Goal: Transaction & Acquisition: Download file/media

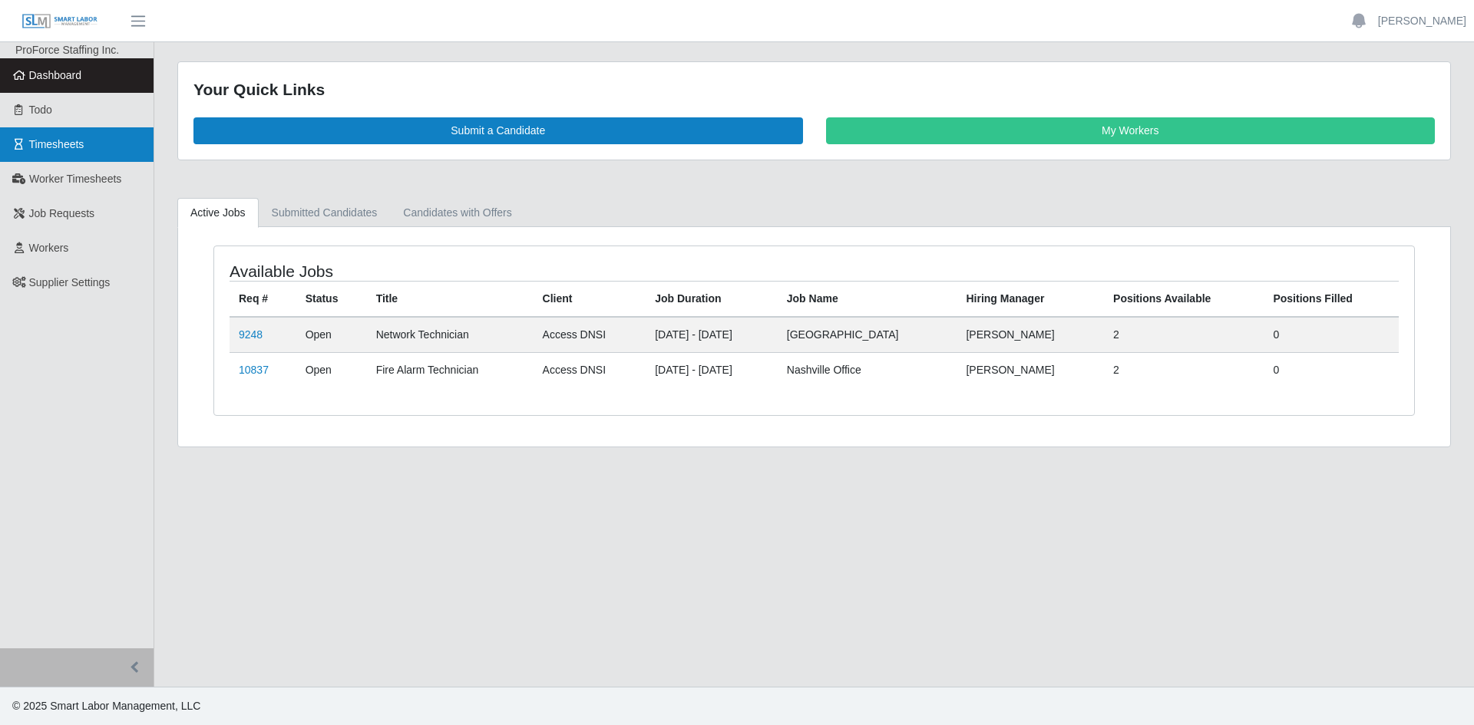
click at [84, 140] on link "Timesheets" at bounding box center [77, 144] width 154 height 35
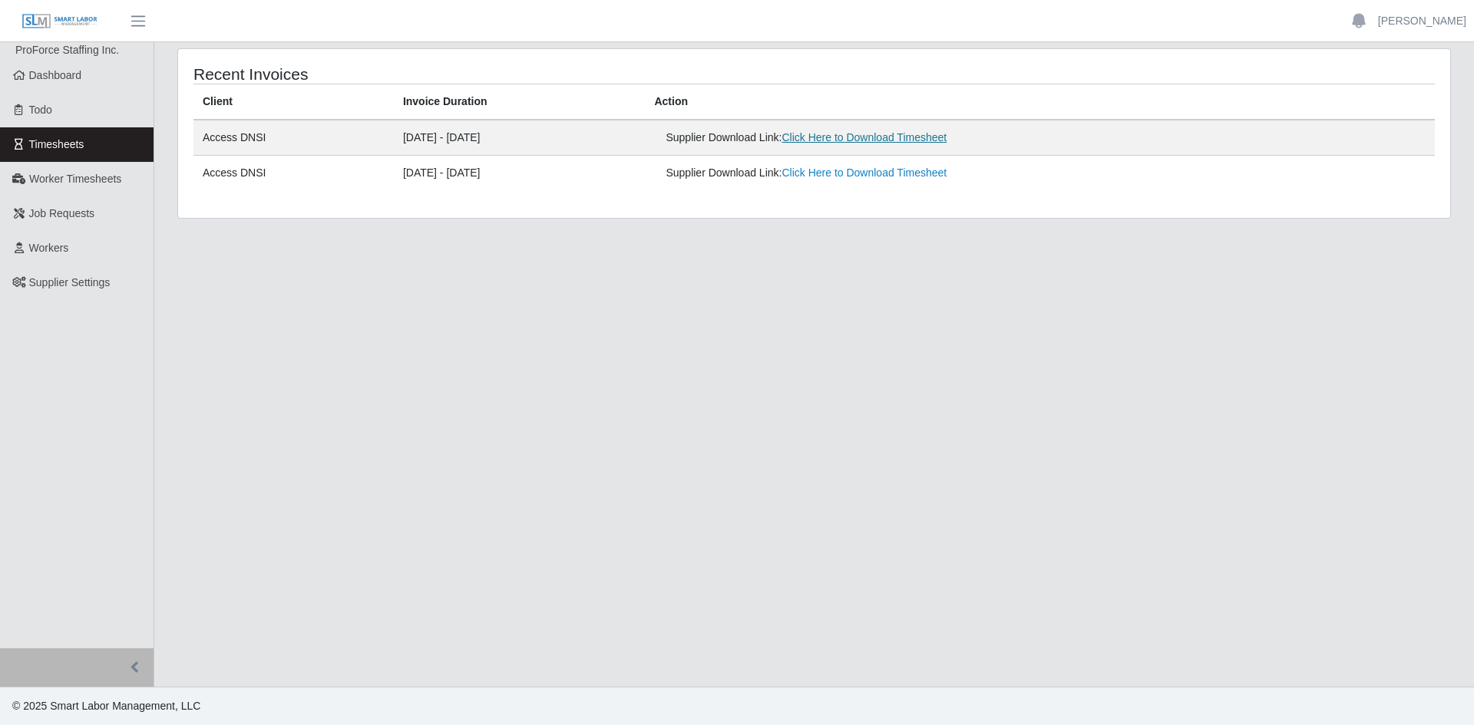
click at [893, 142] on link "Click Here to Download Timesheet" at bounding box center [863, 137] width 165 height 12
click at [855, 139] on link "Click Here to Download Timesheet" at bounding box center [863, 137] width 165 height 12
